Goal: Information Seeking & Learning: Learn about a topic

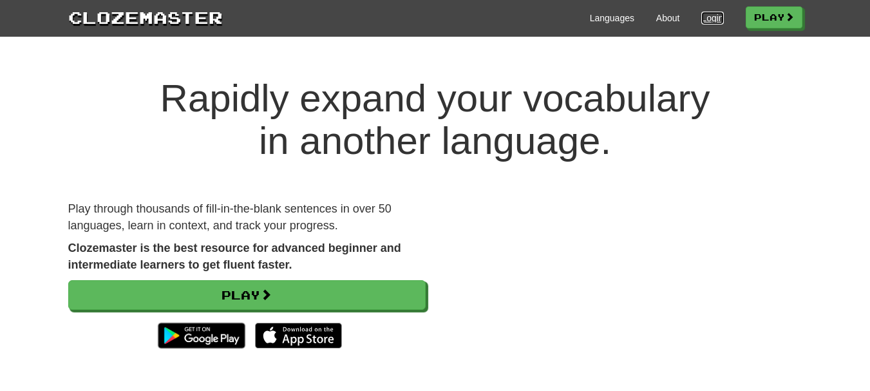
click at [715, 14] on link "Login" at bounding box center [712, 18] width 22 height 13
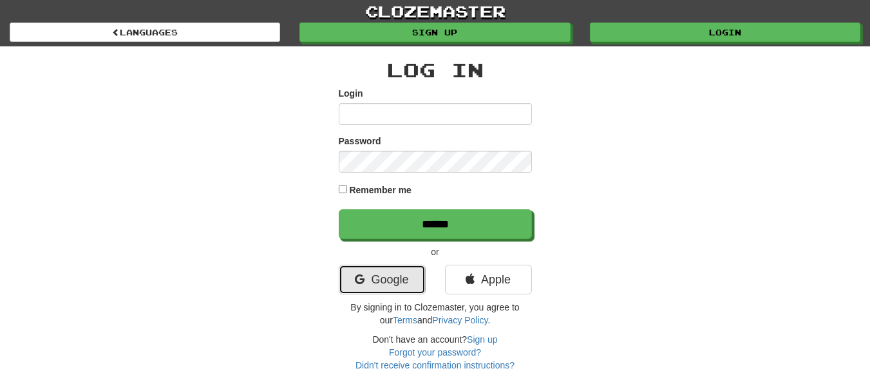
click at [403, 273] on link "Google" at bounding box center [382, 280] width 87 height 30
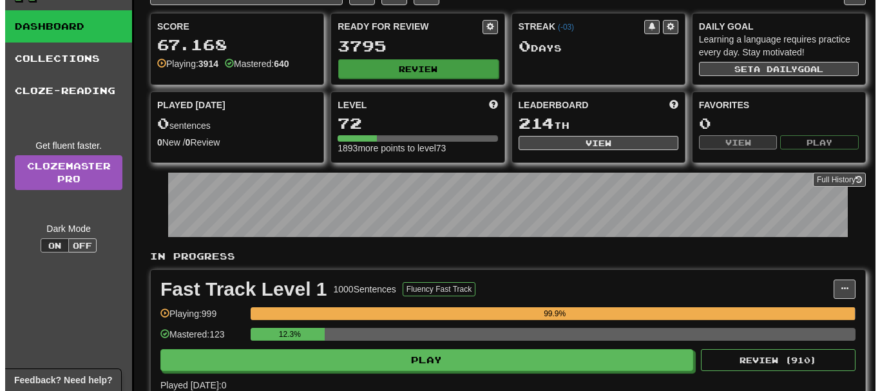
scroll to position [43, 0]
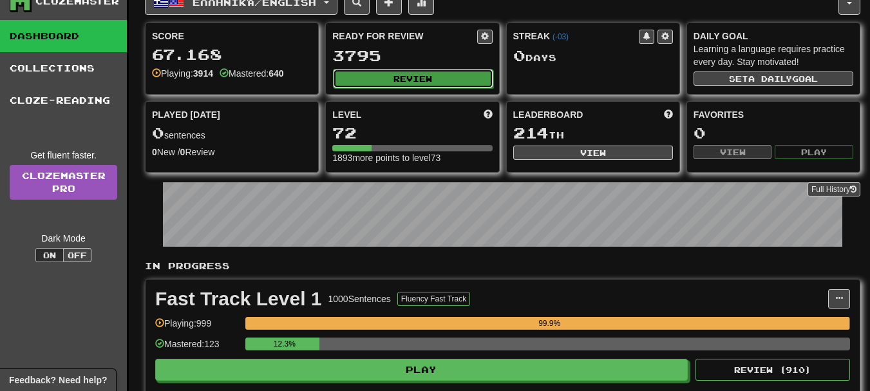
click at [426, 79] on button "Review" at bounding box center [413, 78] width 160 height 19
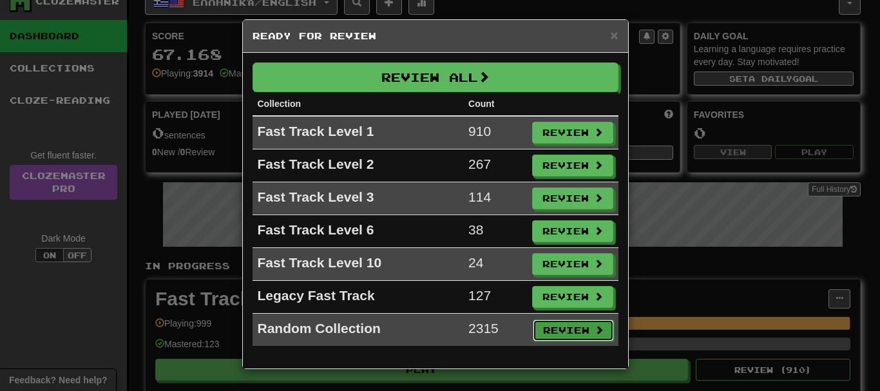
click at [586, 325] on button "Review" at bounding box center [573, 330] width 81 height 22
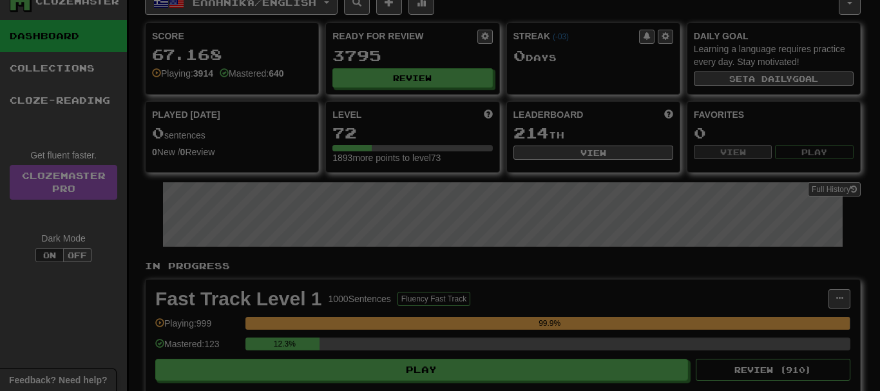
select select "**"
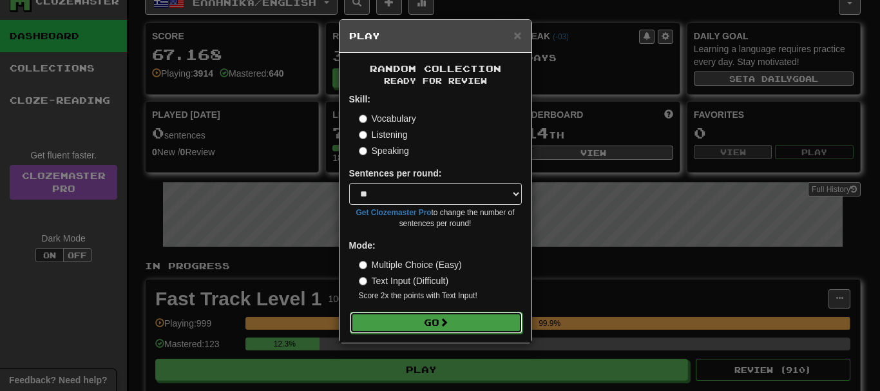
click at [481, 317] on button "Go" at bounding box center [436, 323] width 173 height 22
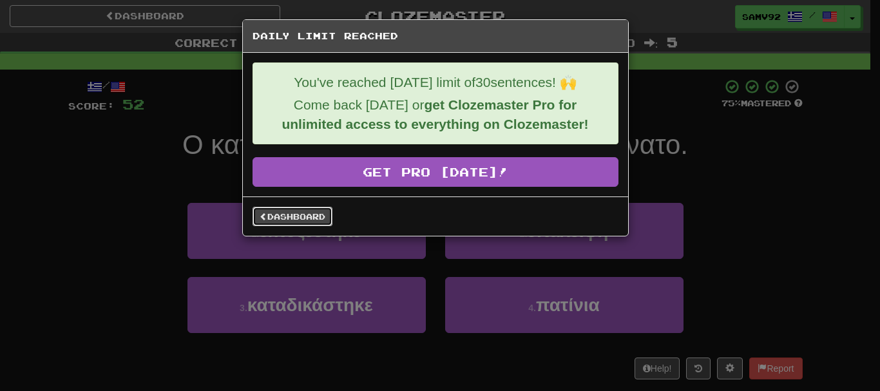
click at [306, 216] on link "Dashboard" at bounding box center [292, 216] width 80 height 19
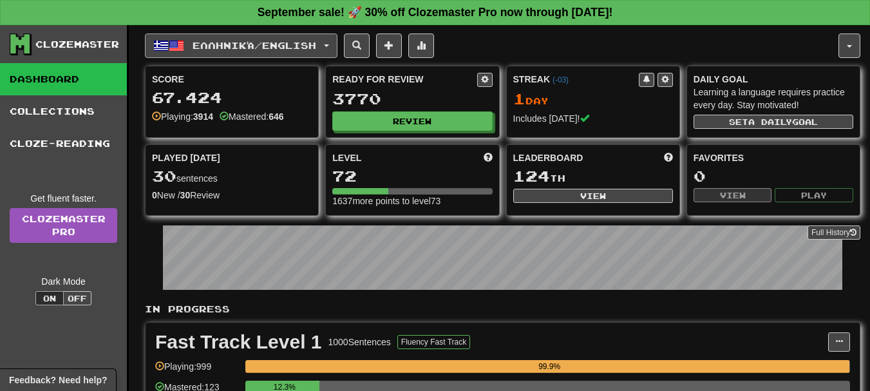
click at [294, 52] on button "Ελληνικά / English" at bounding box center [241, 45] width 193 height 24
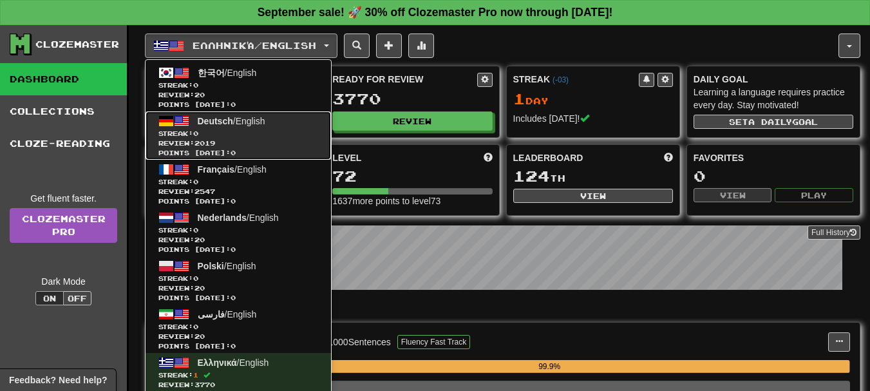
click at [292, 118] on link "Deutsch / English Streak: 0 Review: 2019 Points today: 0" at bounding box center [238, 135] width 185 height 48
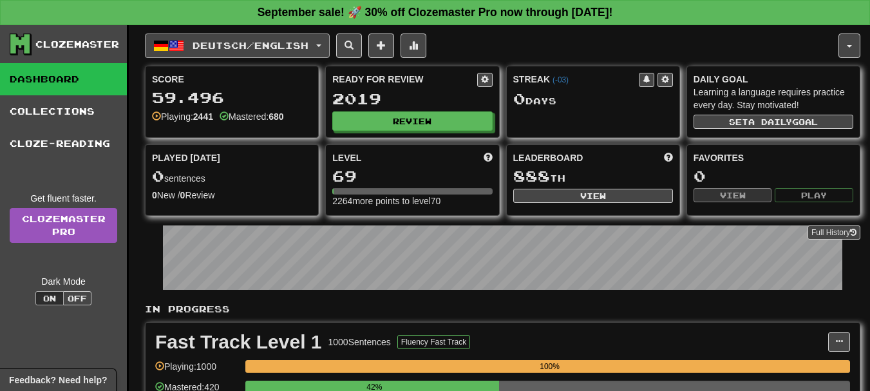
click at [229, 46] on span "Deutsch / English" at bounding box center [251, 45] width 116 height 11
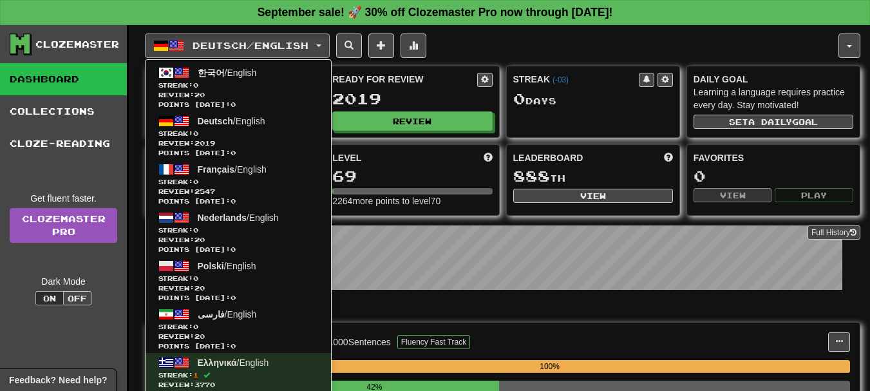
click at [515, 52] on div "Deutsch / English 한국어 / English Streak: 0 Review: 20 Points [DATE]: 0 Deutsch /…" at bounding box center [492, 45] width 694 height 24
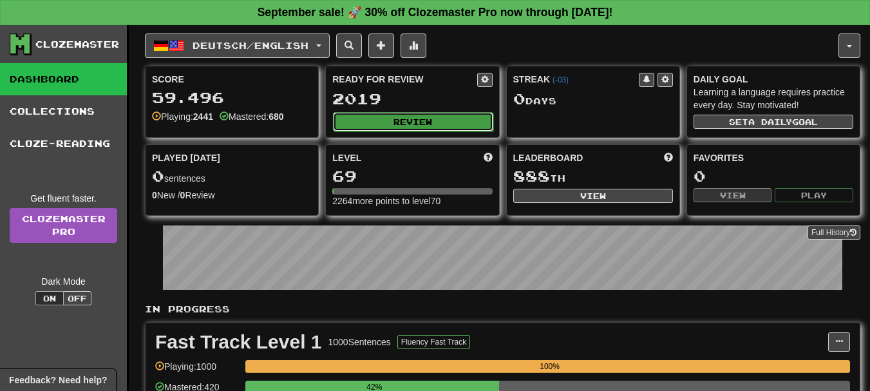
click at [428, 112] on button "Review" at bounding box center [413, 121] width 160 height 19
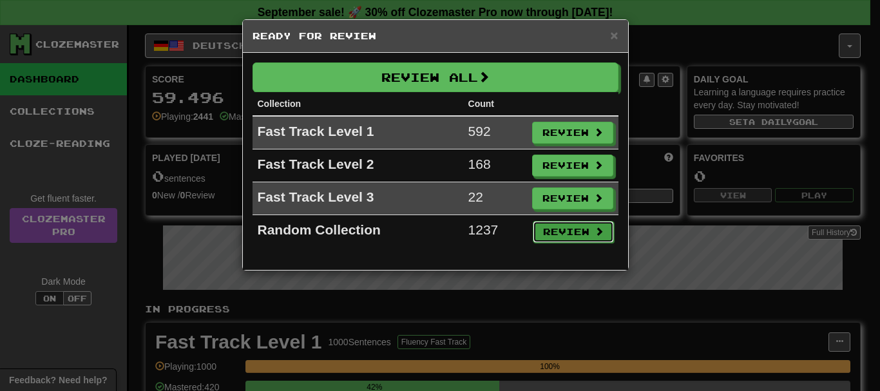
click at [549, 239] on button "Review" at bounding box center [573, 232] width 81 height 22
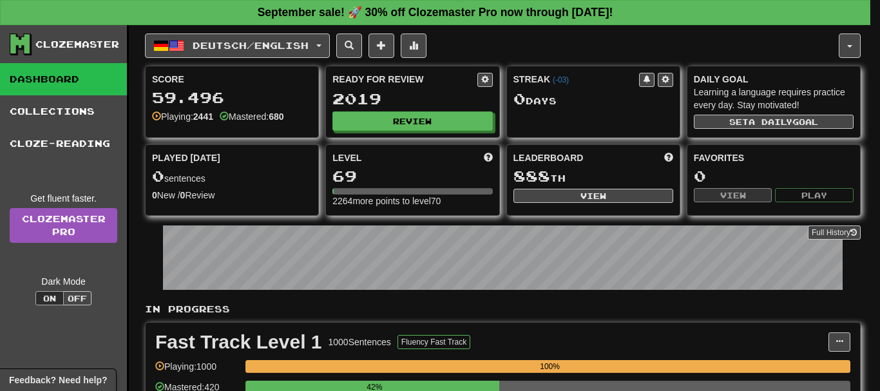
select select "**"
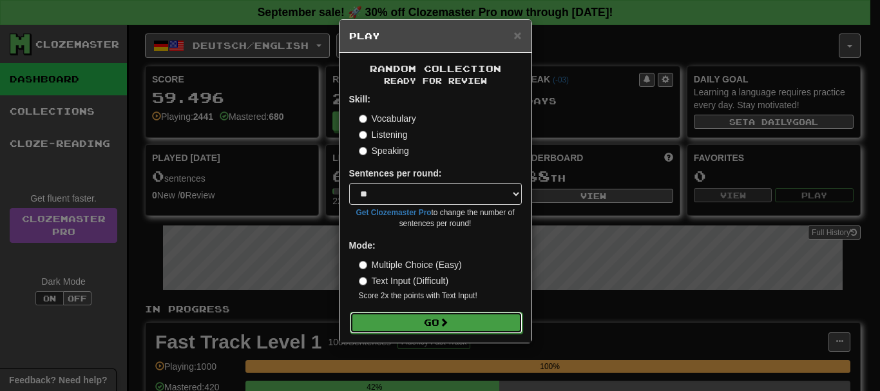
click at [487, 315] on button "Go" at bounding box center [436, 323] width 173 height 22
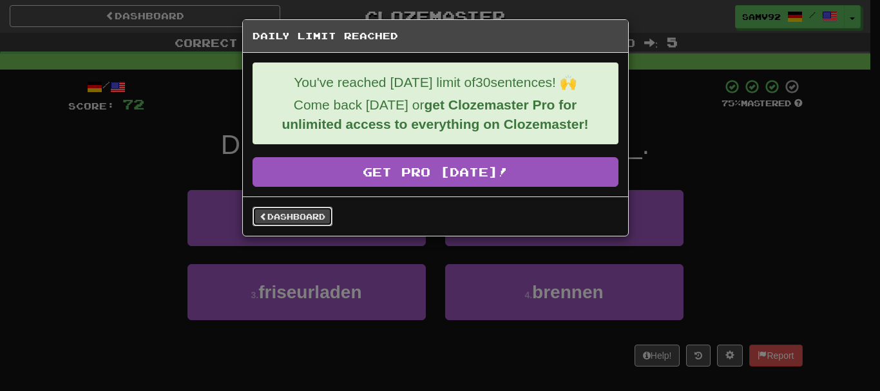
click at [317, 220] on link "Dashboard" at bounding box center [292, 216] width 80 height 19
